Goal: Information Seeking & Learning: Learn about a topic

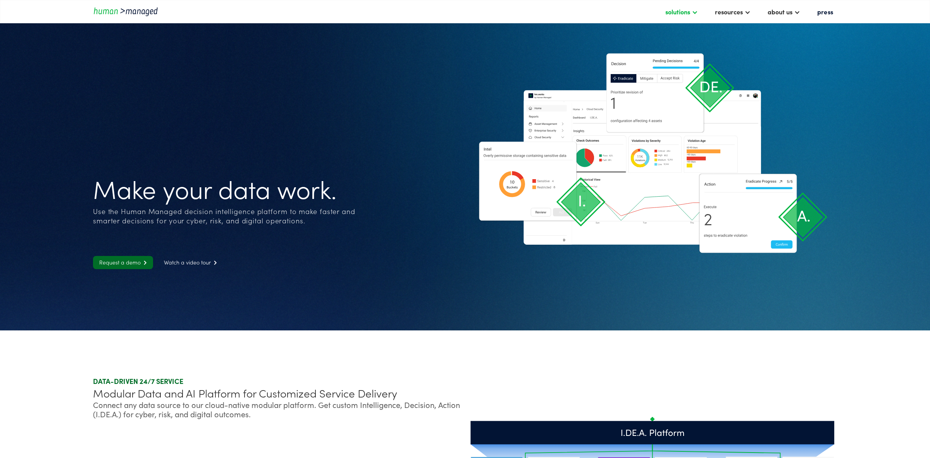
click at [685, 10] on div "solutions" at bounding box center [677, 11] width 25 height 9
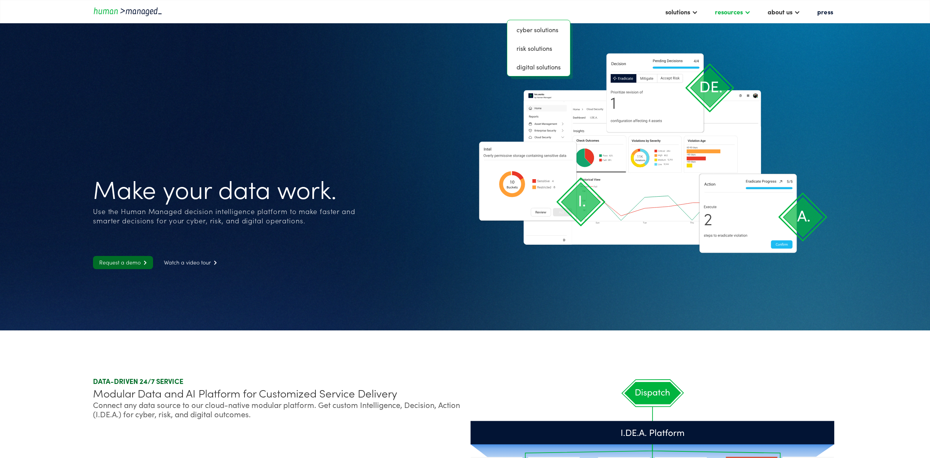
click at [743, 12] on div "resources" at bounding box center [732, 11] width 43 height 13
click at [737, 14] on div "resources" at bounding box center [729, 11] width 28 height 9
click at [734, 12] on div "resources" at bounding box center [729, 11] width 28 height 9
click at [669, 10] on div "solutions" at bounding box center [677, 11] width 25 height 9
click at [537, 30] on link "Cyber solutions" at bounding box center [538, 29] width 57 height 12
